Goal: Find specific page/section: Find specific page/section

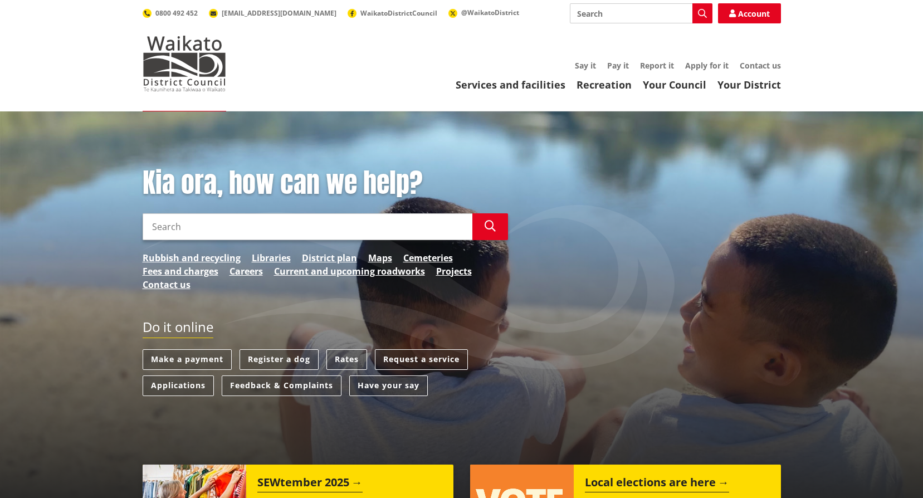
click at [180, 232] on input "Search" at bounding box center [308, 226] width 330 height 27
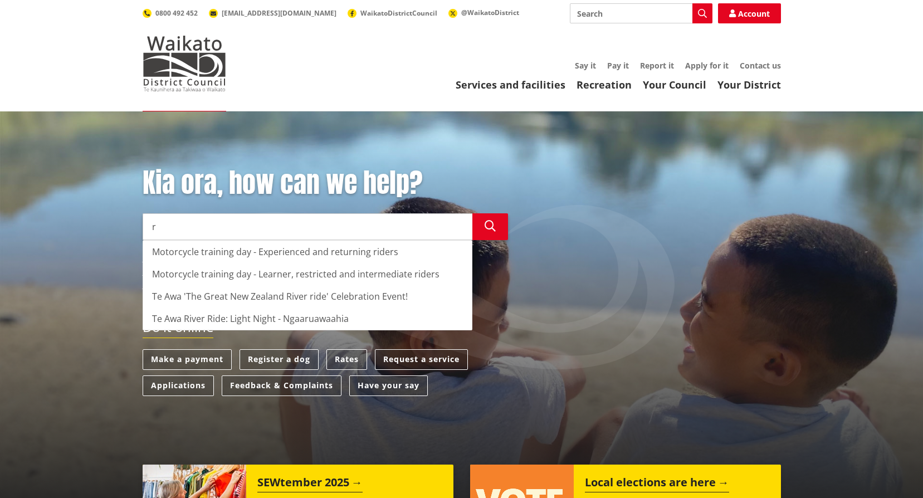
type input "r"
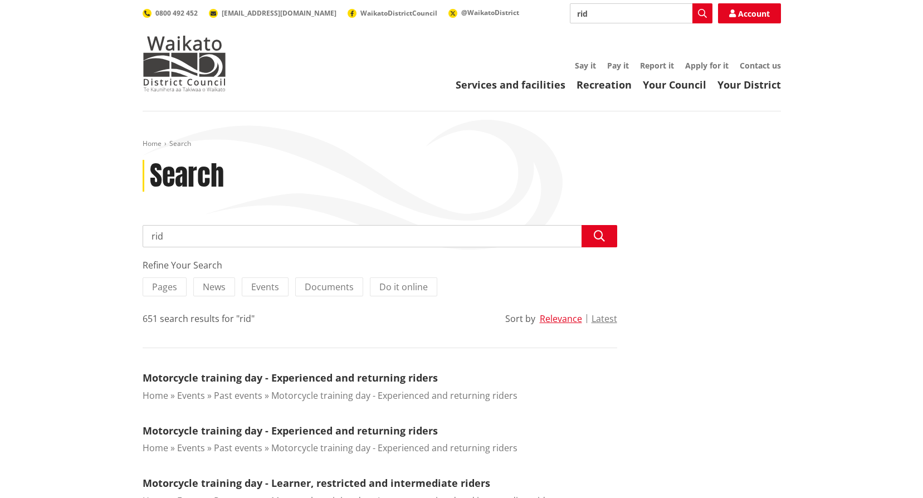
click at [196, 237] on input "rid" at bounding box center [380, 236] width 475 height 22
click at [599, 237] on icon "button" at bounding box center [599, 236] width 11 height 11
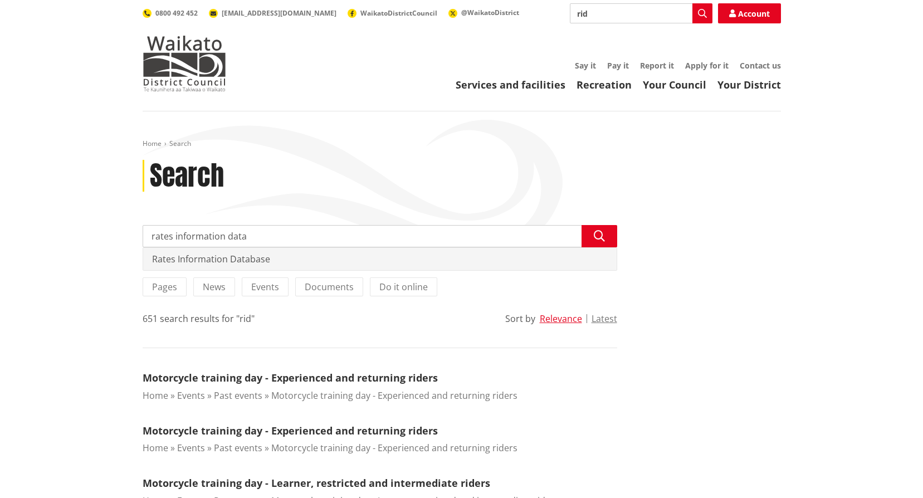
click at [222, 259] on div "Rates Information Database" at bounding box center [379, 259] width 473 height 22
type input "Rates Information Database"
click at [228, 260] on div "Rates Information Database" at bounding box center [379, 259] width 473 height 22
click at [262, 260] on div "Rates Information Database" at bounding box center [379, 259] width 473 height 22
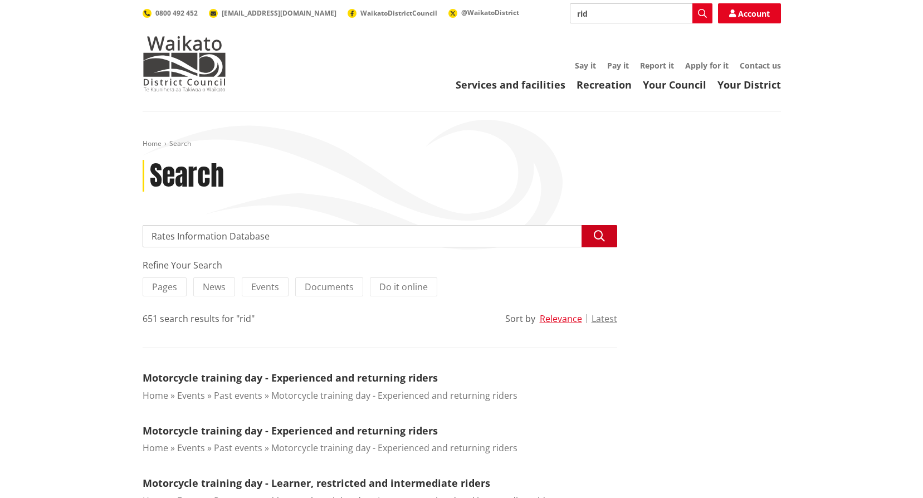
click at [592, 235] on button "Search" at bounding box center [600, 236] width 36 height 22
click at [582, 225] on button "Search" at bounding box center [600, 236] width 36 height 22
click at [290, 236] on input "Rates Information Database" at bounding box center [380, 236] width 475 height 22
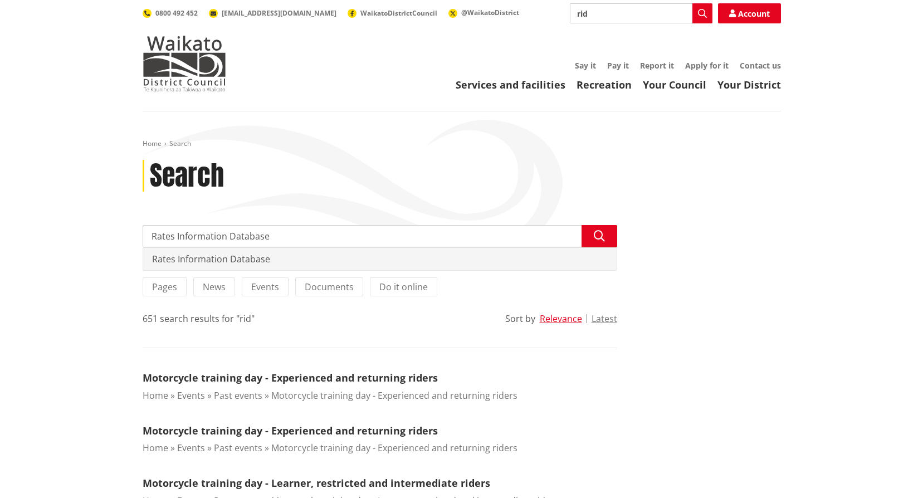
click at [253, 259] on div "Rates Information Database" at bounding box center [379, 259] width 473 height 22
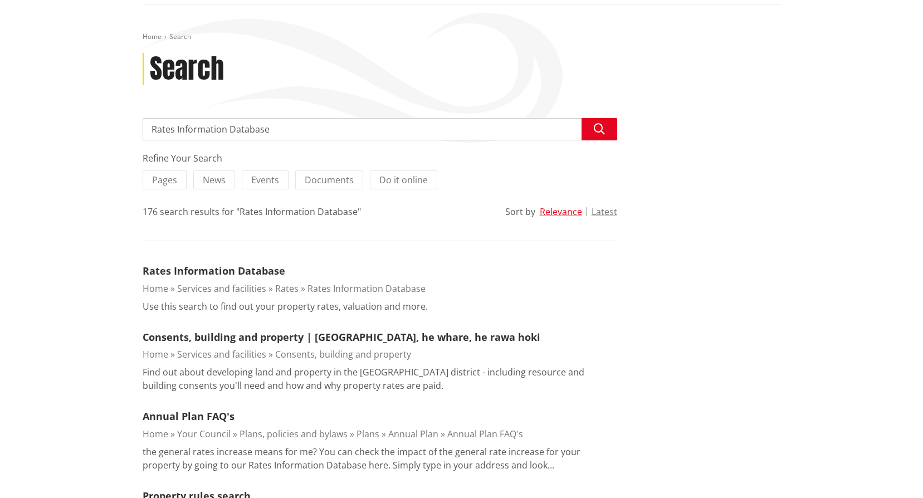
scroll to position [111, 0]
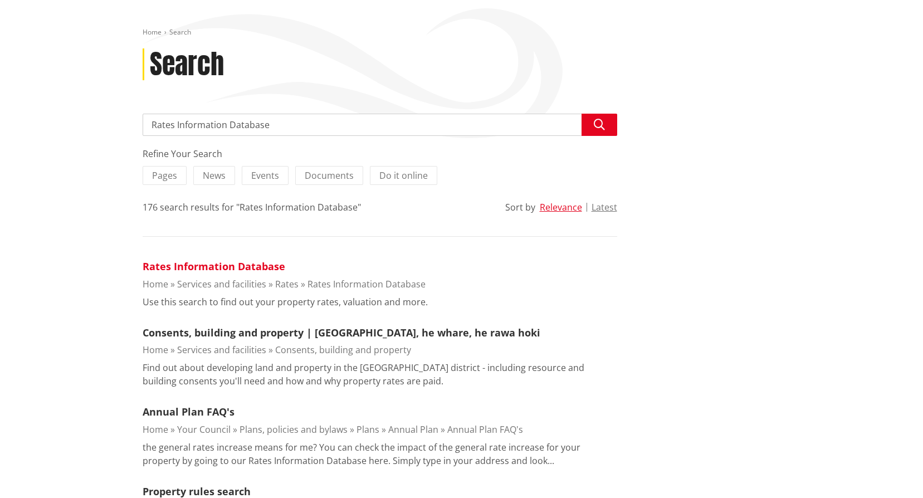
click at [237, 268] on link "Rates Information Database" at bounding box center [214, 266] width 143 height 13
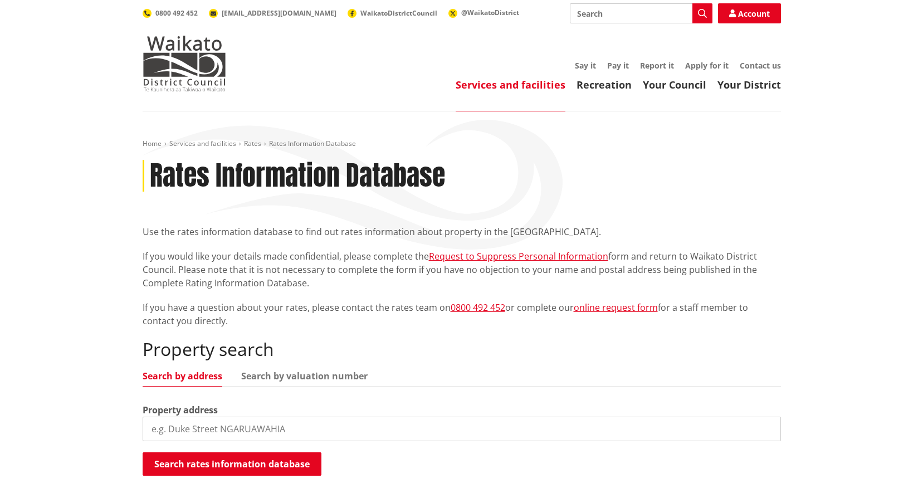
click at [234, 428] on input "search" at bounding box center [462, 429] width 638 height 25
click at [232, 429] on input "search" at bounding box center [462, 429] width 638 height 25
